Goal: Transaction & Acquisition: Purchase product/service

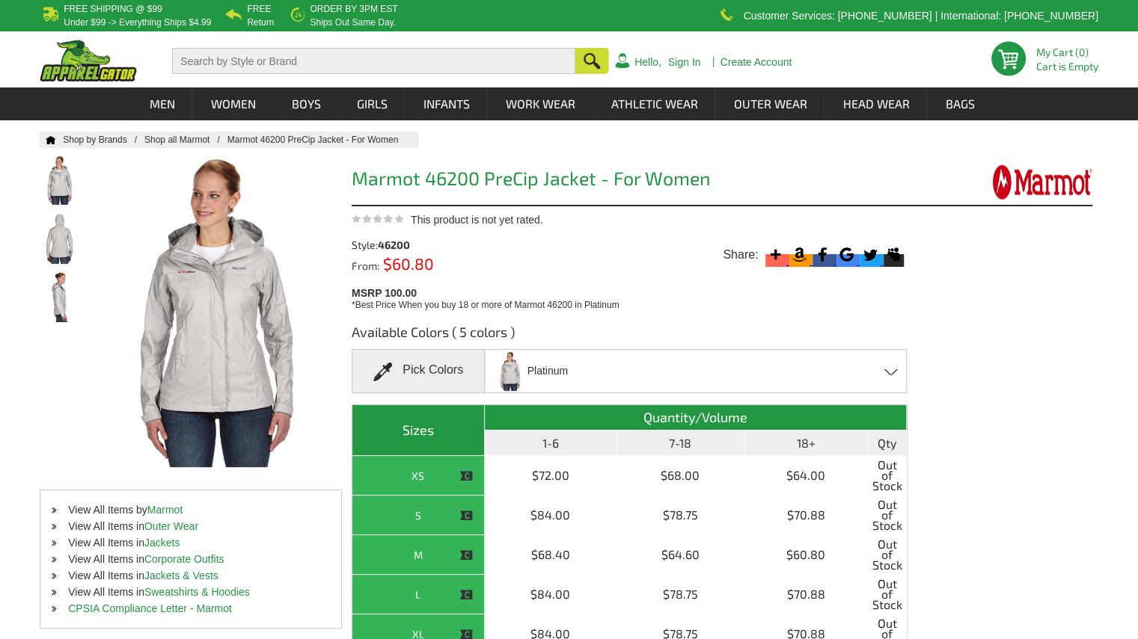
click at [383, 366] on span at bounding box center [387, 372] width 29 height 19
click at [420, 363] on div "Pick Colors" at bounding box center [418, 371] width 133 height 44
click at [892, 372] on span at bounding box center [891, 372] width 14 height 7
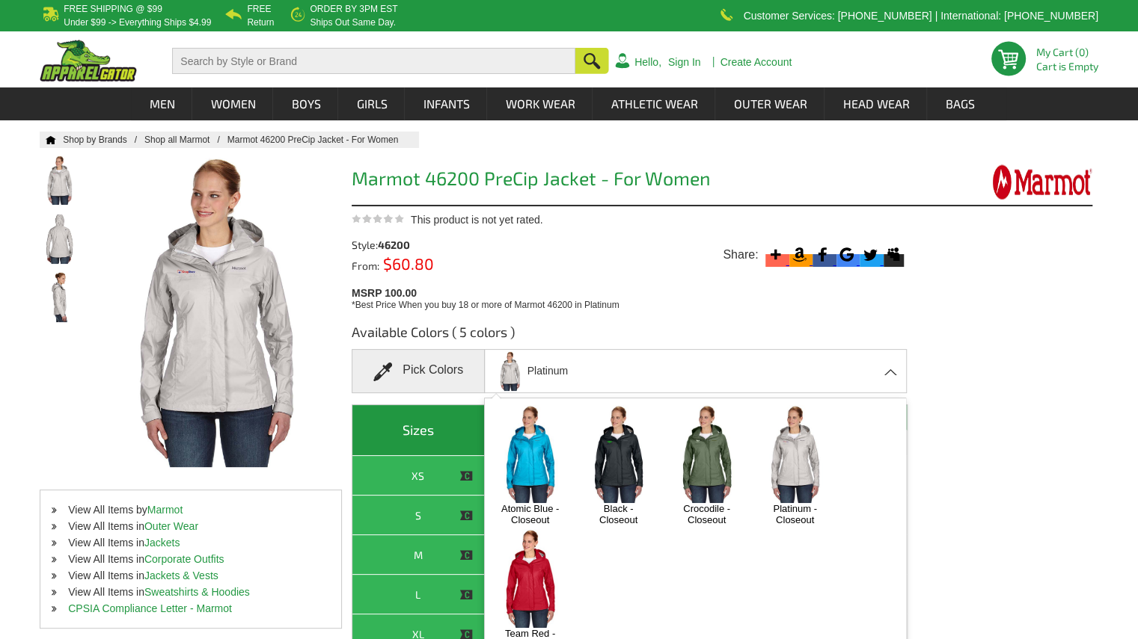
click at [628, 459] on img at bounding box center [618, 454] width 79 height 98
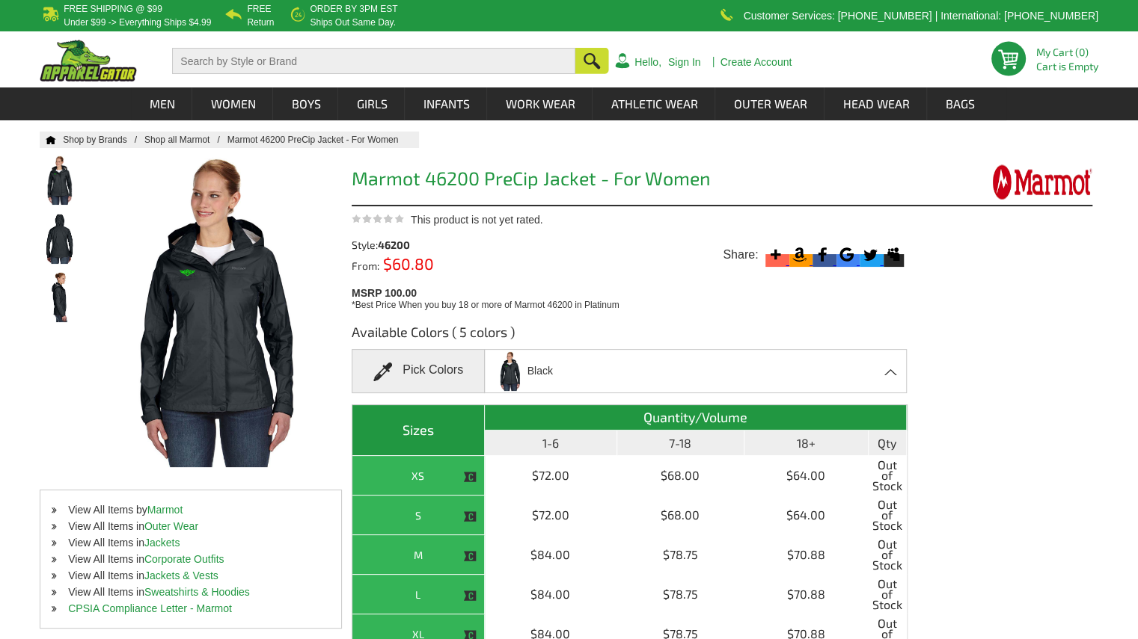
click at [886, 369] on span at bounding box center [891, 372] width 14 height 7
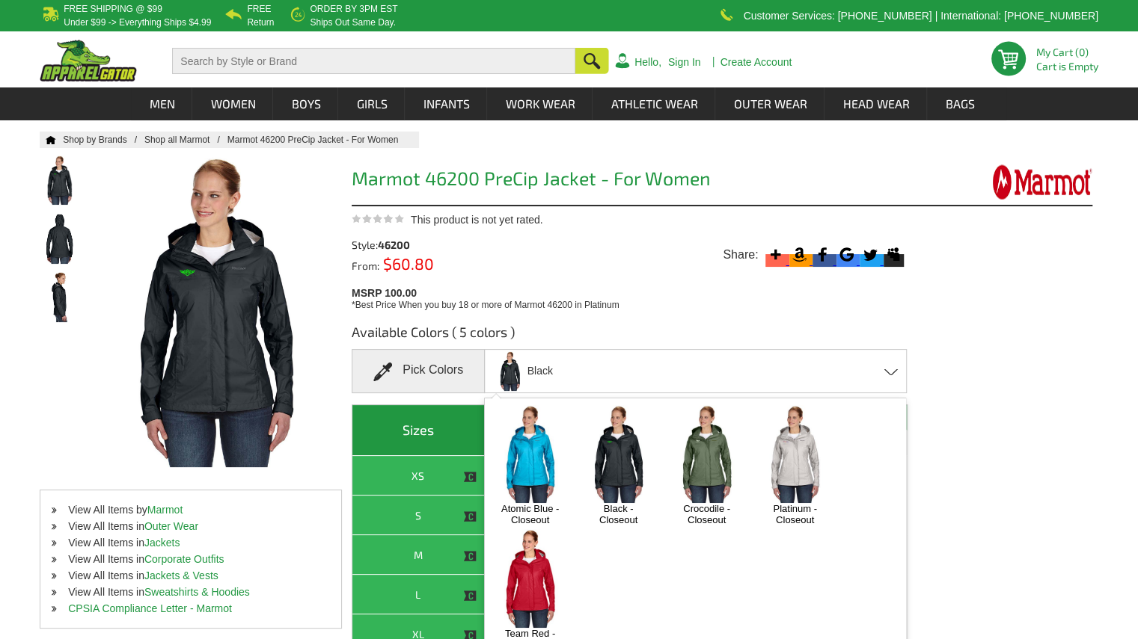
click at [719, 465] on img at bounding box center [706, 454] width 79 height 98
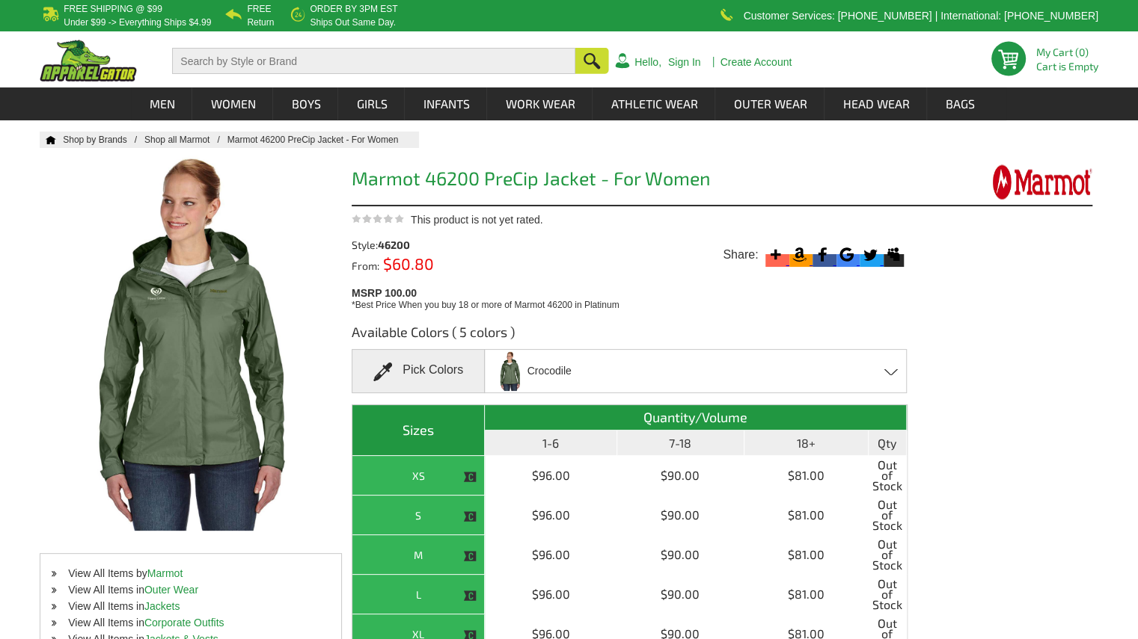
click at [886, 372] on span at bounding box center [891, 372] width 14 height 7
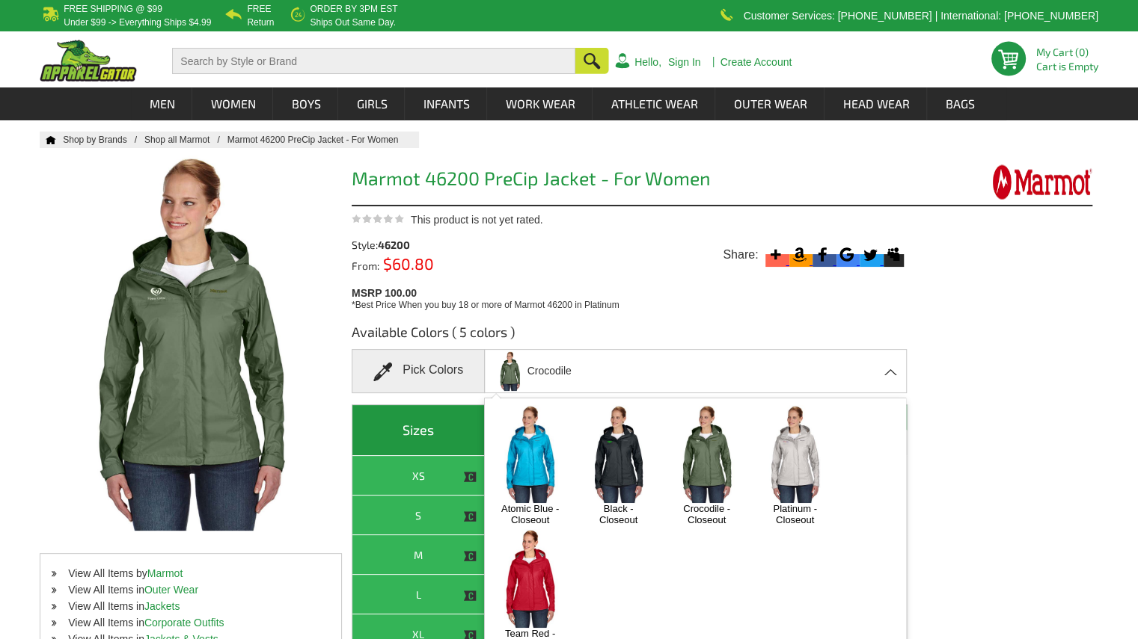
click at [529, 562] on img at bounding box center [530, 579] width 79 height 98
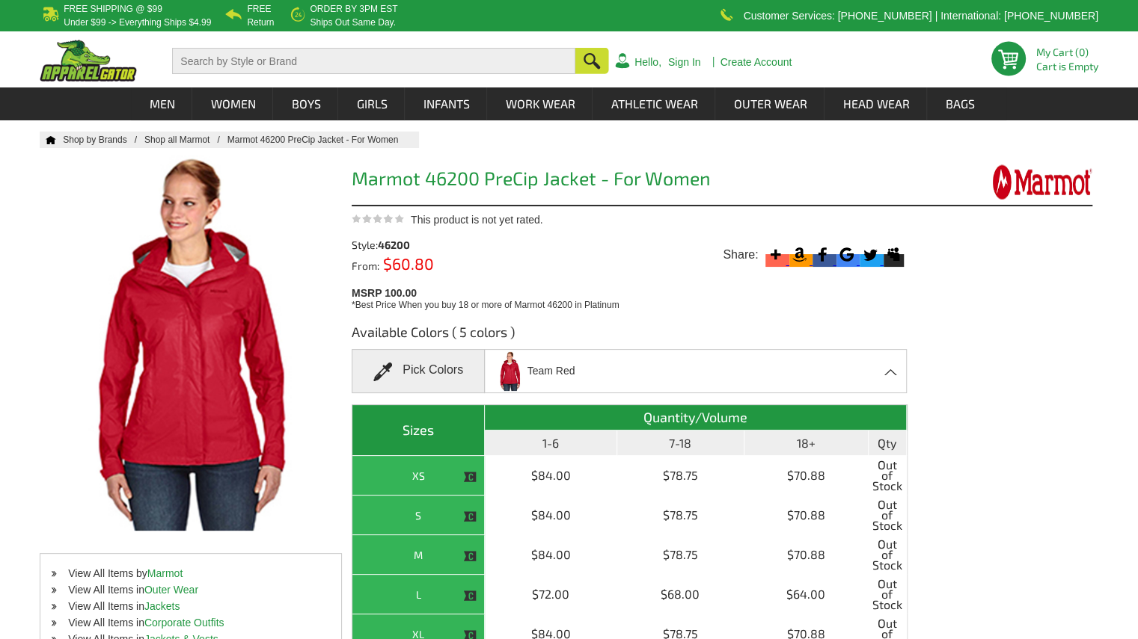
click at [888, 373] on span at bounding box center [891, 372] width 14 height 7
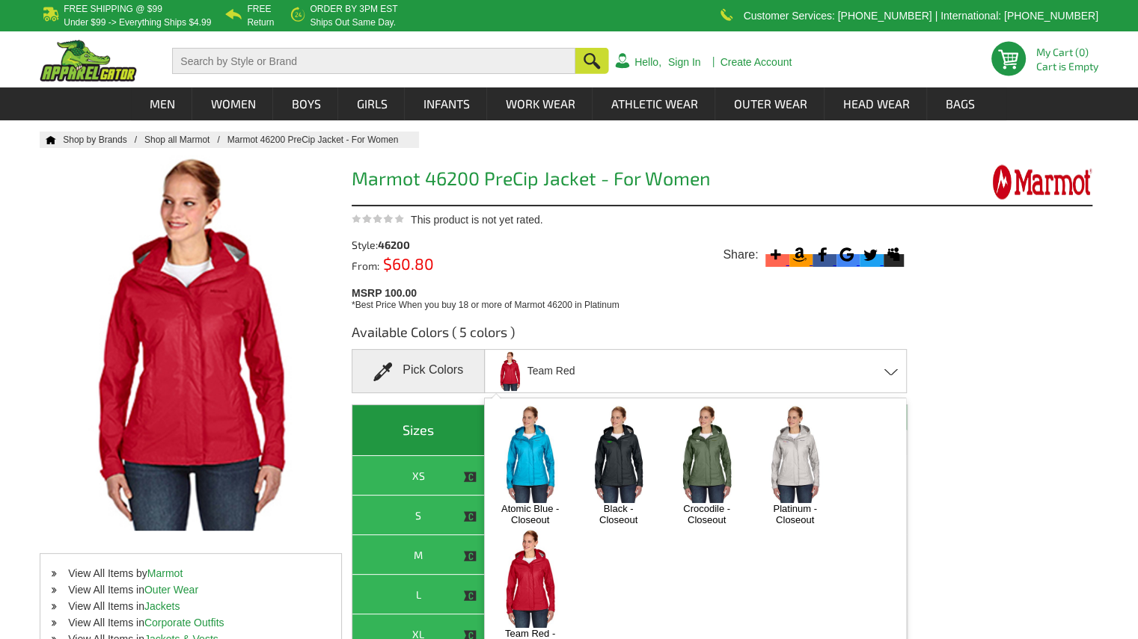
click at [621, 465] on img at bounding box center [618, 454] width 79 height 98
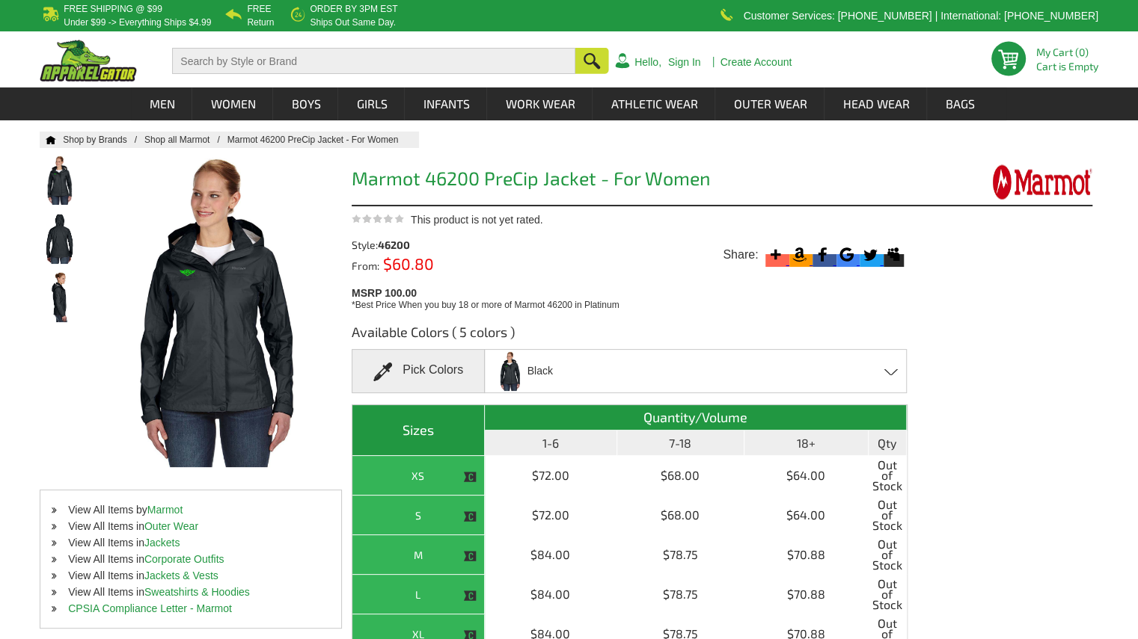
click at [891, 373] on span at bounding box center [891, 372] width 14 height 7
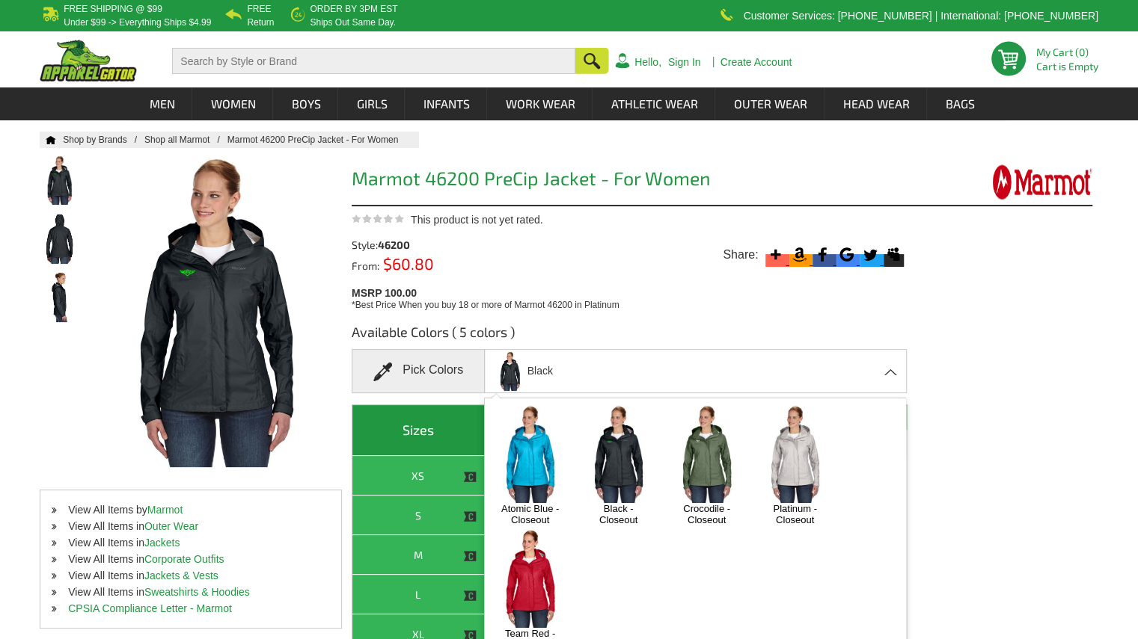
click at [715, 457] on img at bounding box center [706, 454] width 79 height 98
